Goal: Transaction & Acquisition: Purchase product/service

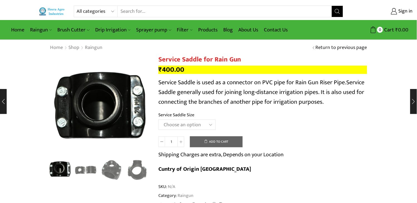
click at [0, 0] on link "Heera Rain Gun (1.25″)" at bounding box center [0, 0] width 0 height 0
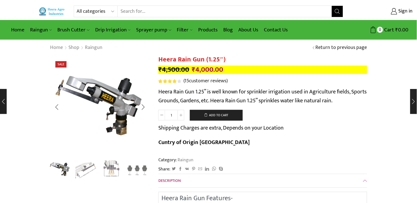
click at [149, 109] on div "Next slide" at bounding box center [143, 107] width 14 height 14
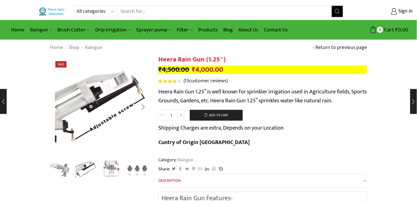
click at [149, 109] on div "Next slide" at bounding box center [143, 107] width 14 height 14
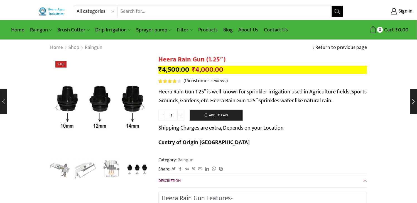
click at [149, 109] on div "Next slide" at bounding box center [143, 107] width 14 height 14
